Goal: Task Accomplishment & Management: Complete application form

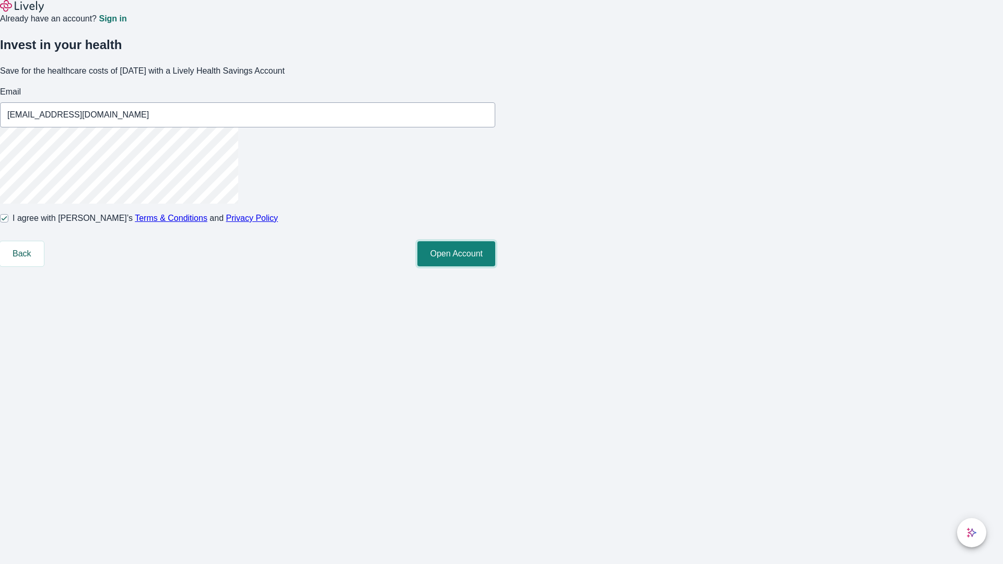
click at [495, 267] on button "Open Account" at bounding box center [457, 253] width 78 height 25
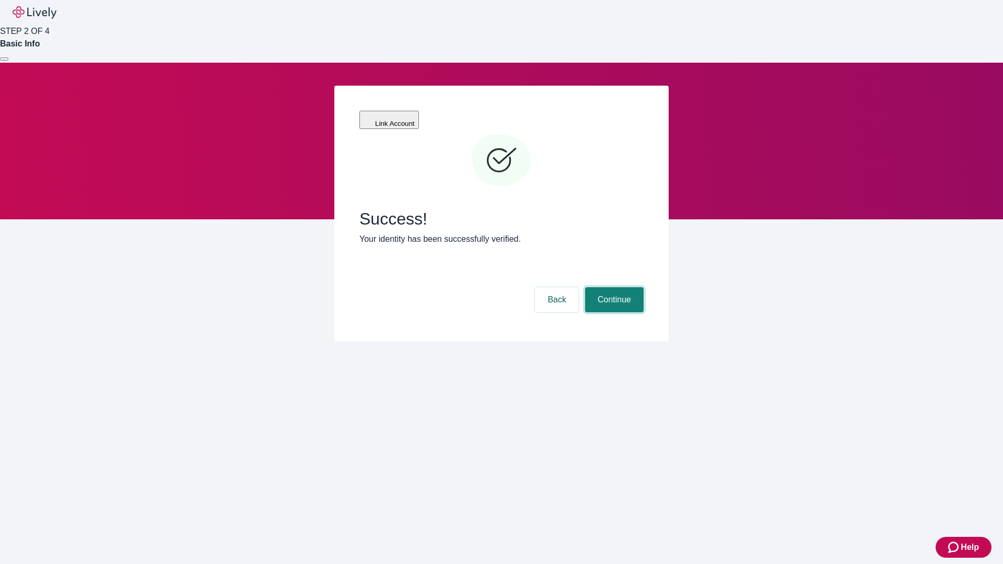
click at [613, 287] on button "Continue" at bounding box center [614, 299] width 59 height 25
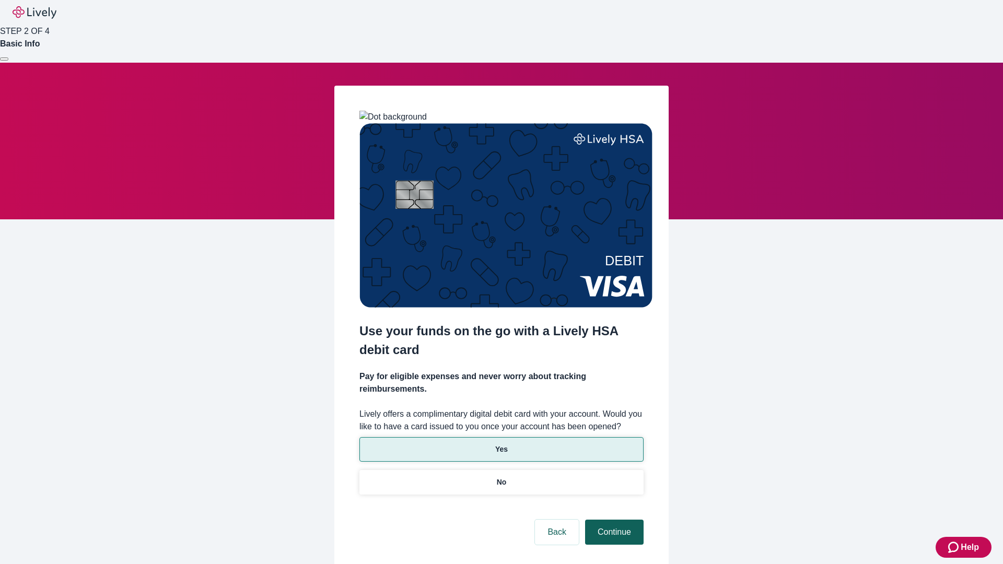
click at [501, 477] on p "No" at bounding box center [502, 482] width 10 height 11
click at [613, 520] on button "Continue" at bounding box center [614, 532] width 59 height 25
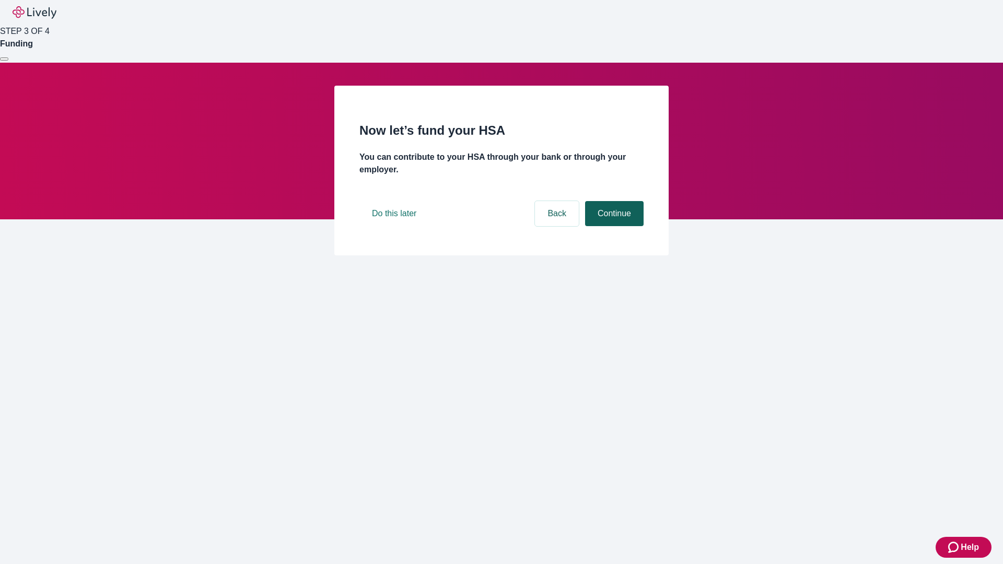
click at [613, 226] on button "Continue" at bounding box center [614, 213] width 59 height 25
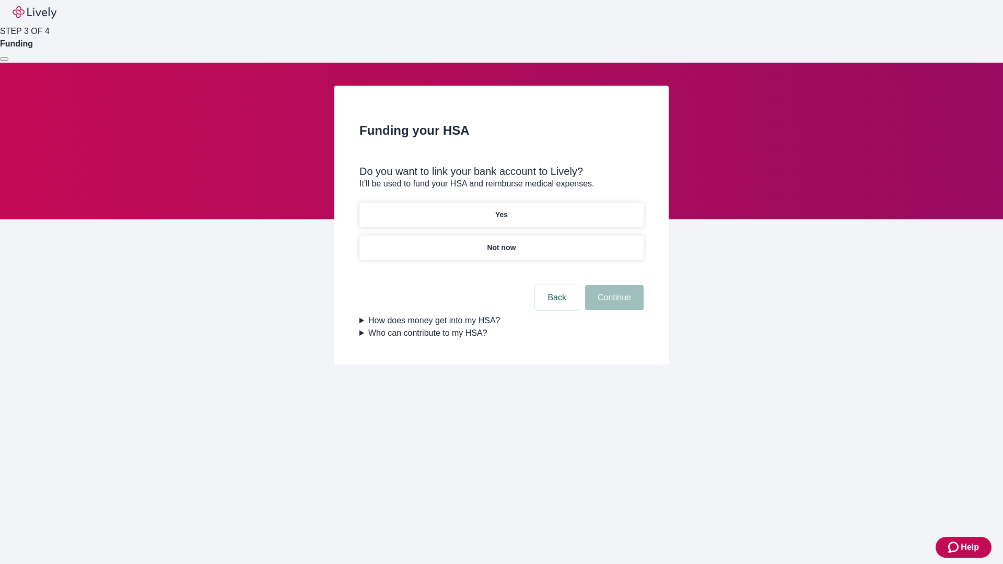
click at [501, 210] on p "Yes" at bounding box center [501, 215] width 13 height 11
click at [613, 285] on button "Continue" at bounding box center [614, 297] width 59 height 25
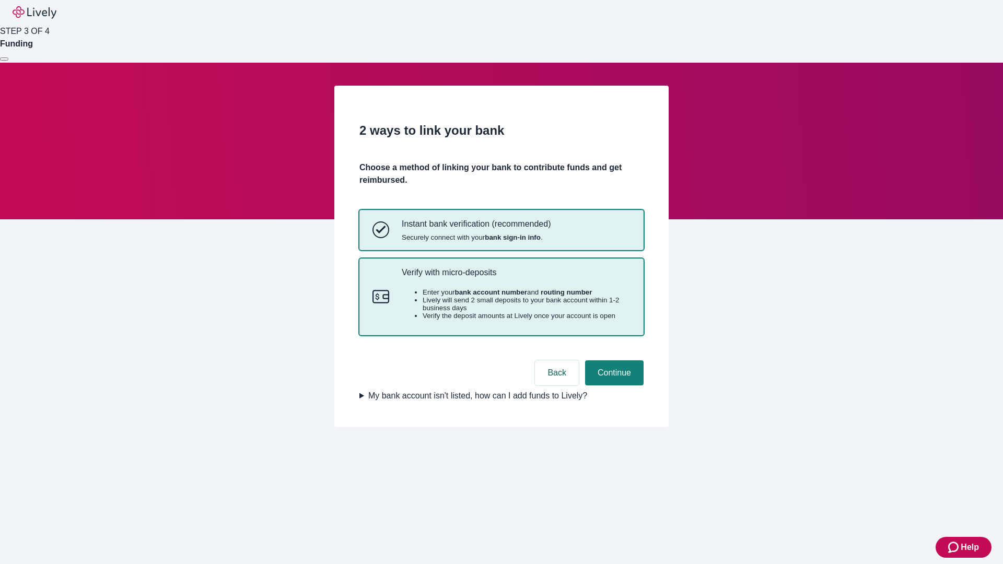
click at [516, 278] on p "Verify with micro-deposits" at bounding box center [516, 273] width 229 height 10
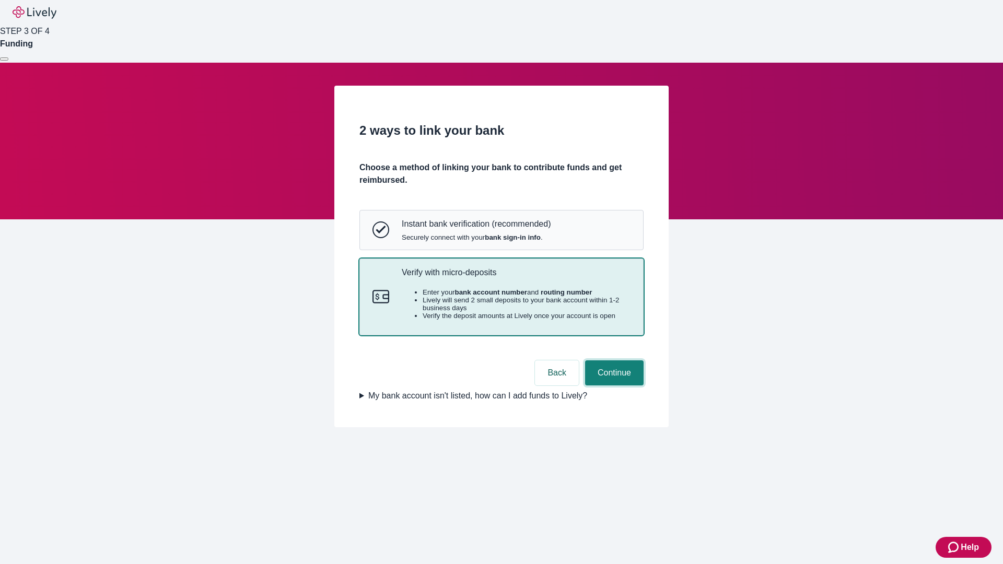
click at [613, 386] on button "Continue" at bounding box center [614, 373] width 59 height 25
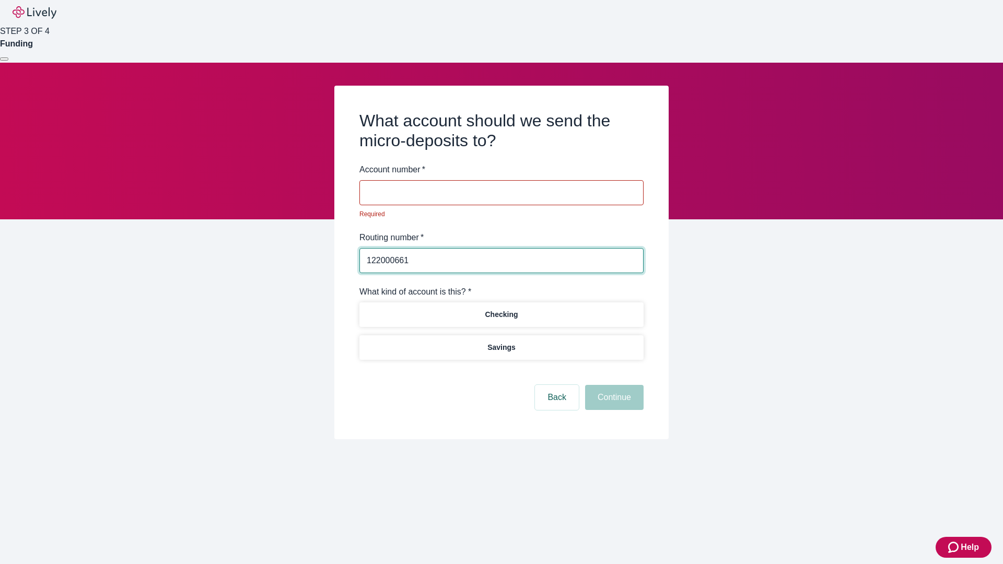
type input "122000661"
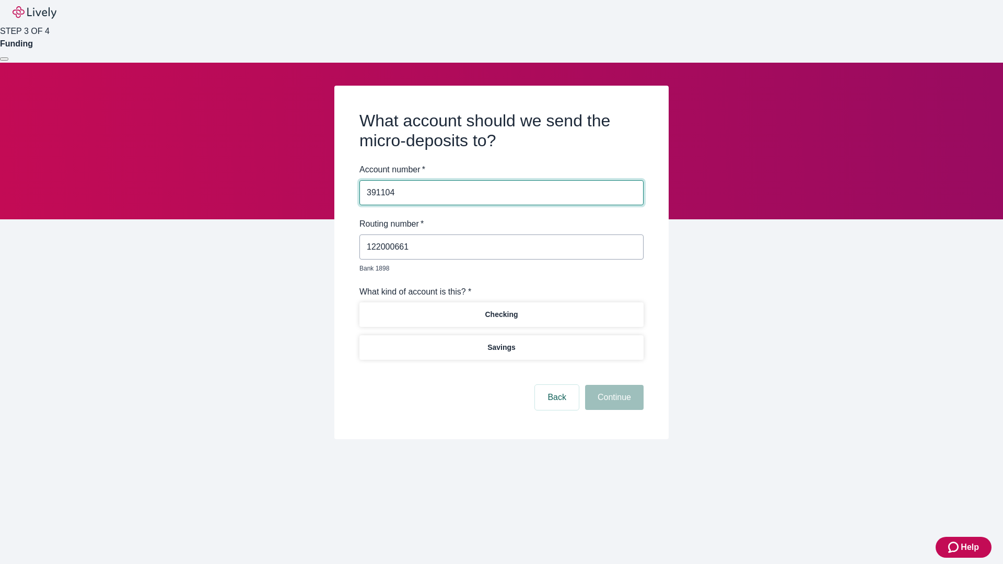
type input "391104"
click at [501, 309] on p "Checking" at bounding box center [501, 314] width 33 height 11
click at [613, 386] on button "Continue" at bounding box center [614, 397] width 59 height 25
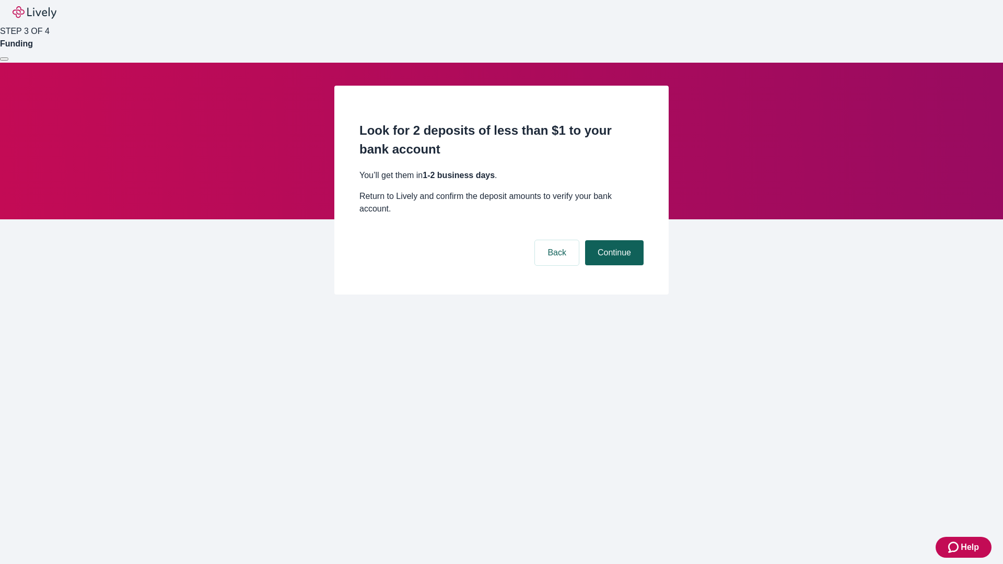
click at [613, 240] on button "Continue" at bounding box center [614, 252] width 59 height 25
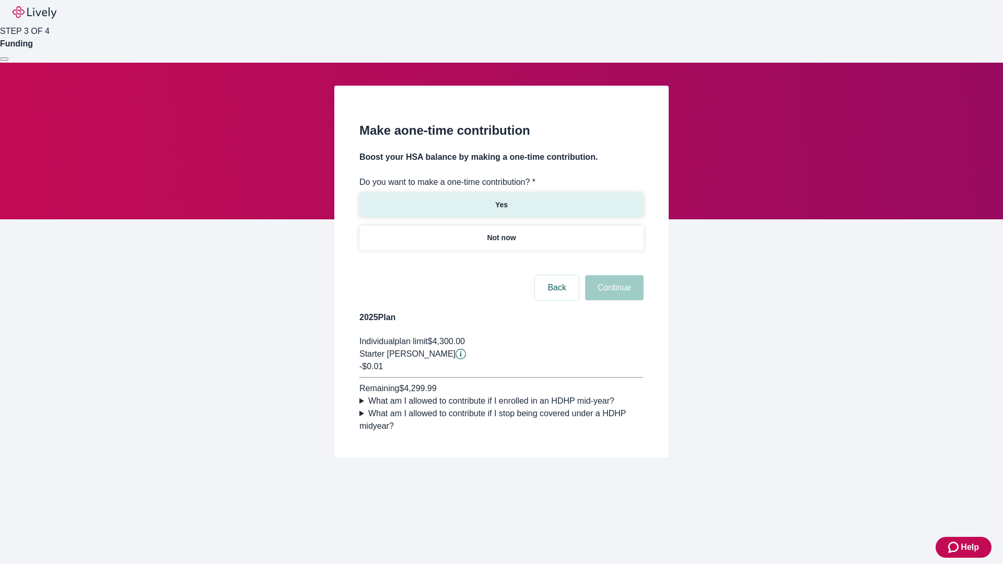
click at [501, 200] on p "Yes" at bounding box center [501, 205] width 13 height 11
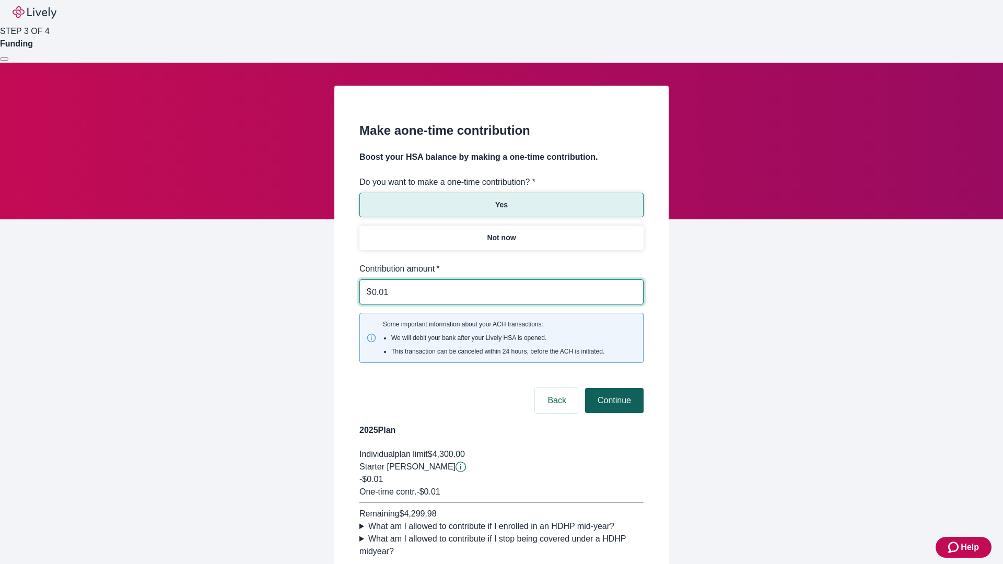
type input "0.01"
click at [613, 388] on button "Continue" at bounding box center [614, 400] width 59 height 25
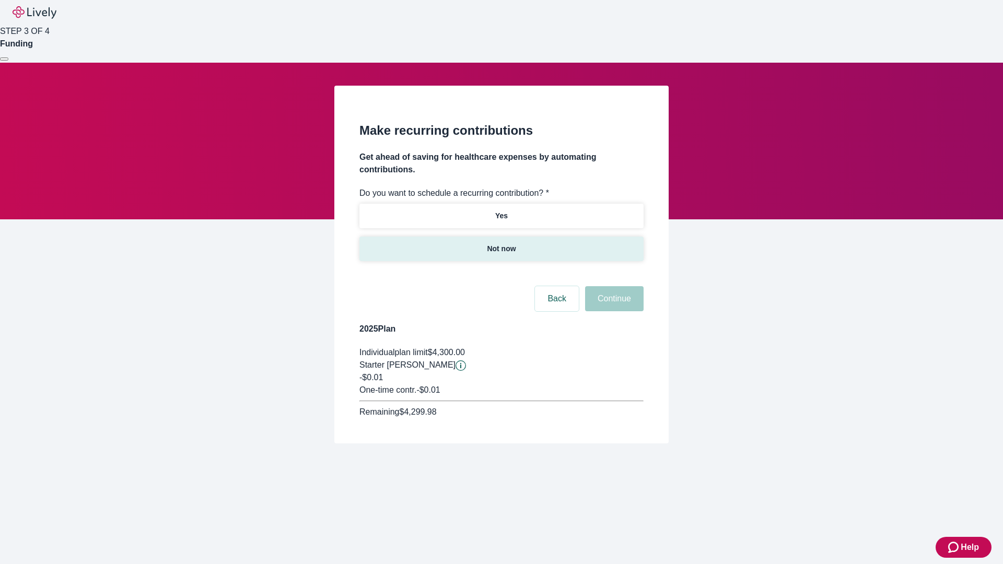
click at [501, 244] on p "Not now" at bounding box center [501, 249] width 29 height 11
click at [613, 286] on button "Continue" at bounding box center [614, 298] width 59 height 25
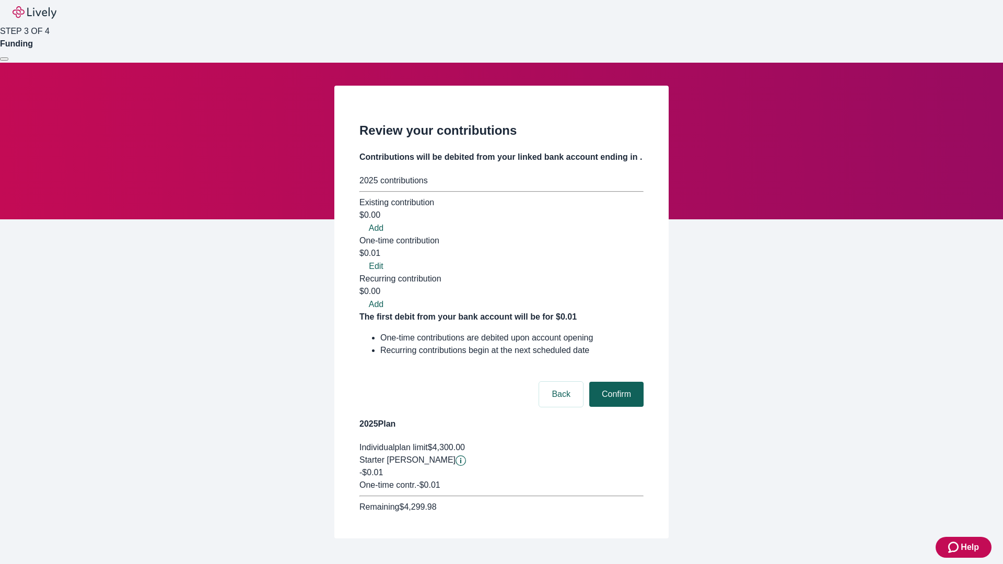
click at [615, 382] on button "Confirm" at bounding box center [616, 394] width 54 height 25
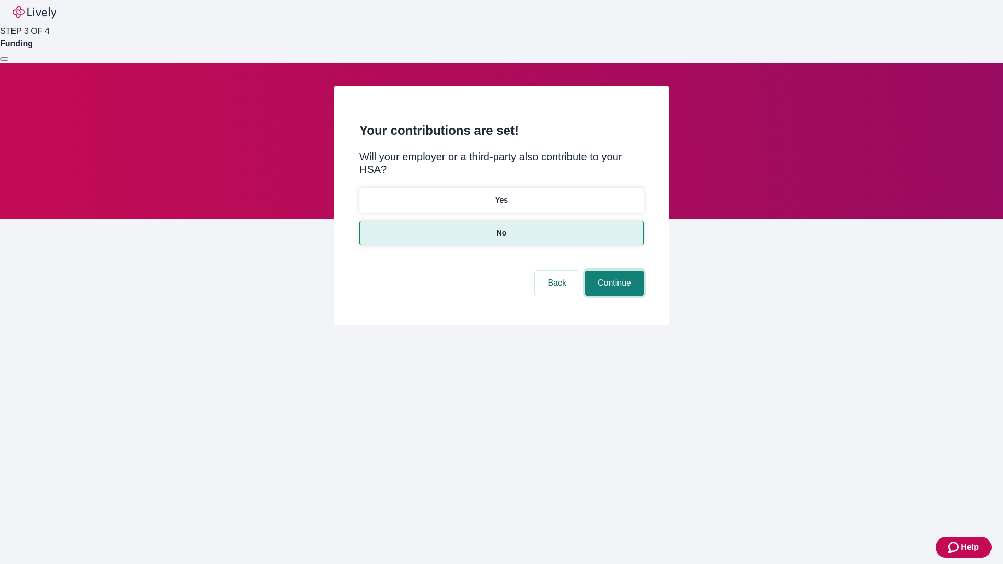
click at [613, 271] on button "Continue" at bounding box center [614, 283] width 59 height 25
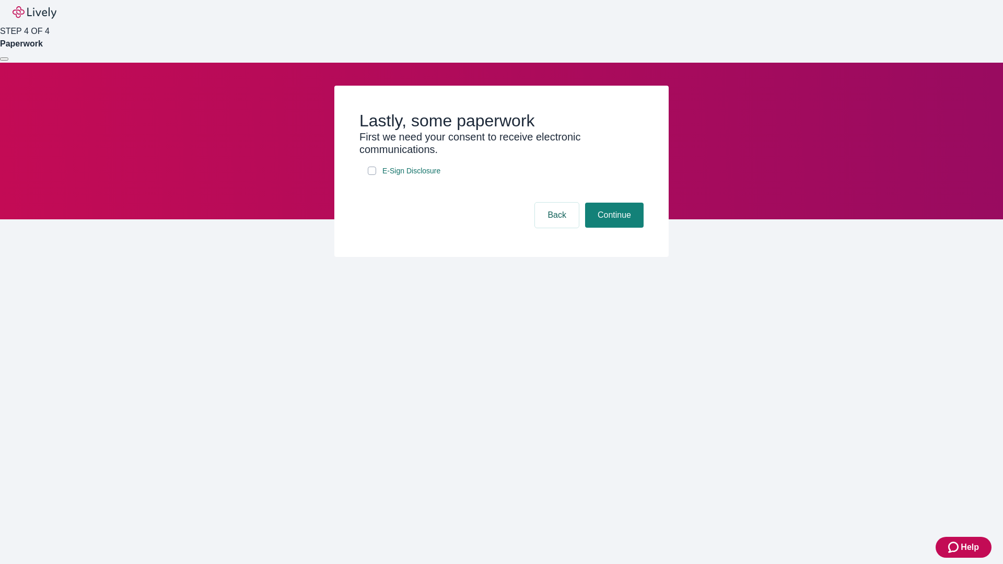
click at [372, 175] on input "E-Sign Disclosure" at bounding box center [372, 171] width 8 height 8
checkbox input "true"
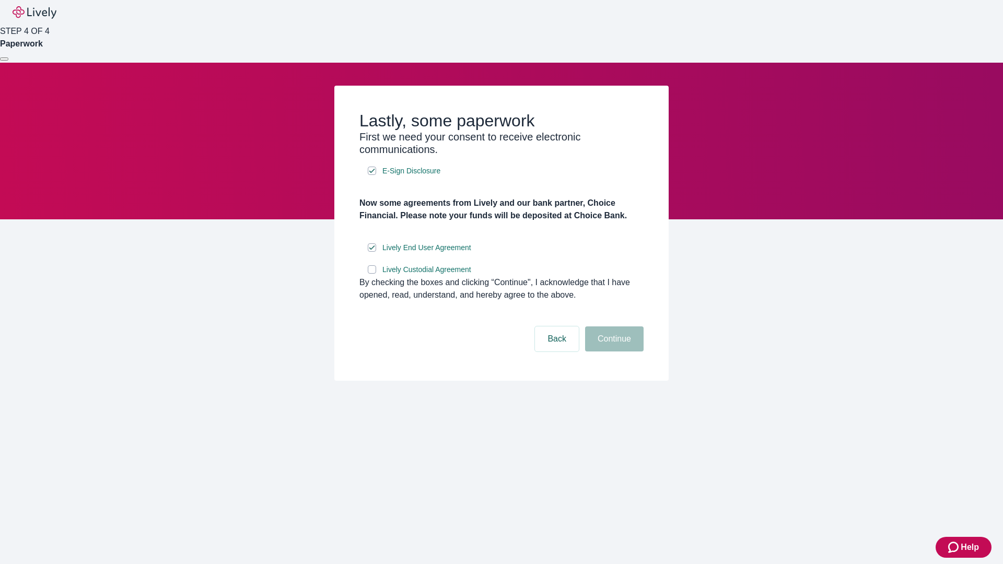
click at [372, 274] on input "Lively Custodial Agreement" at bounding box center [372, 269] width 8 height 8
checkbox input "true"
click at [613, 352] on button "Continue" at bounding box center [614, 339] width 59 height 25
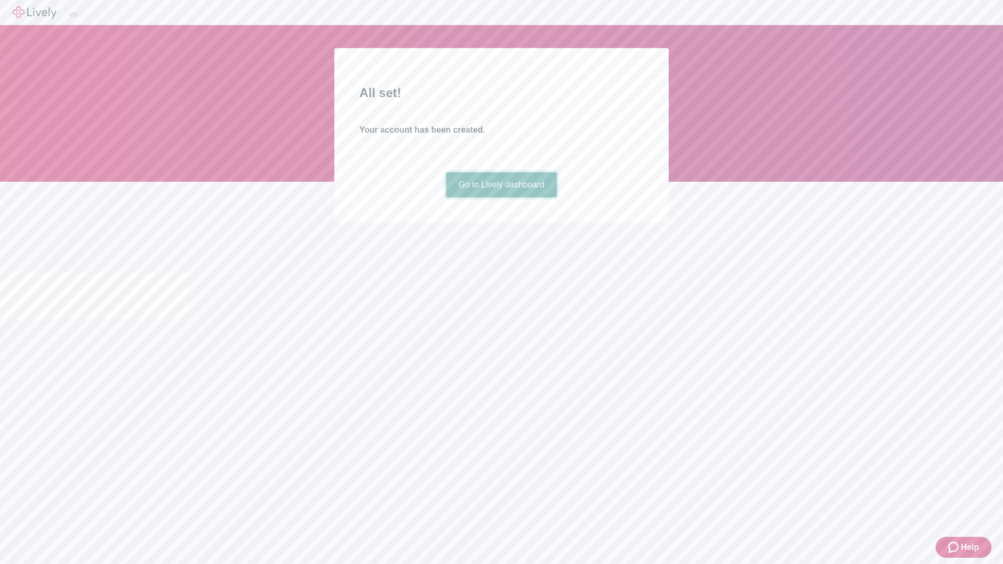
click at [501, 198] on link "Go to Lively dashboard" at bounding box center [501, 184] width 111 height 25
